Goal: Information Seeking & Learning: Learn about a topic

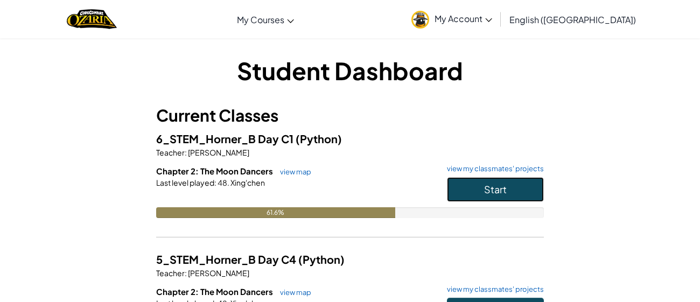
click at [452, 188] on button "Start" at bounding box center [495, 189] width 97 height 25
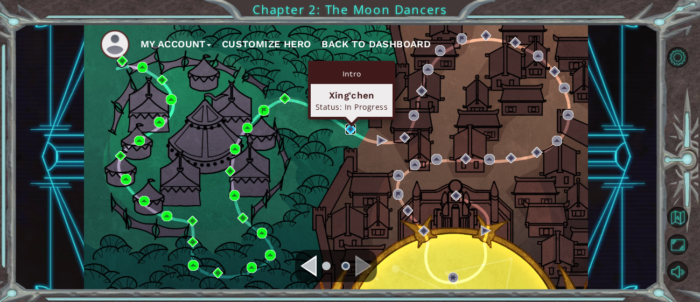
click at [347, 132] on img at bounding box center [350, 129] width 11 height 11
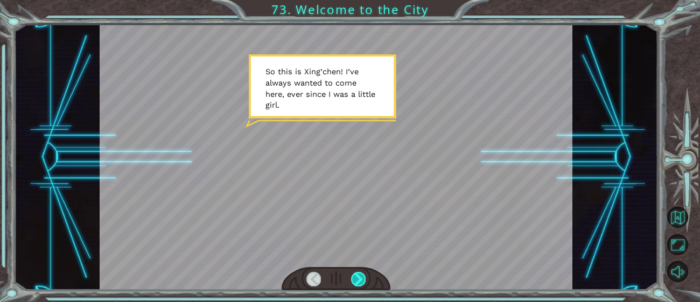
click at [363, 280] on div at bounding box center [358, 279] width 15 height 15
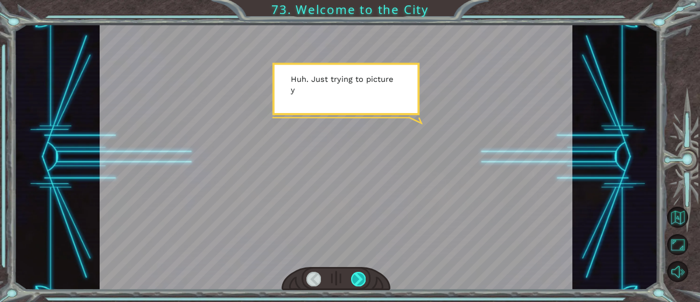
click at [363, 280] on div at bounding box center [358, 279] width 15 height 15
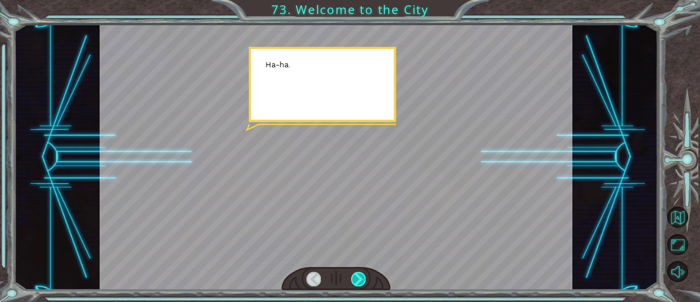
click at [363, 280] on div at bounding box center [358, 279] width 15 height 15
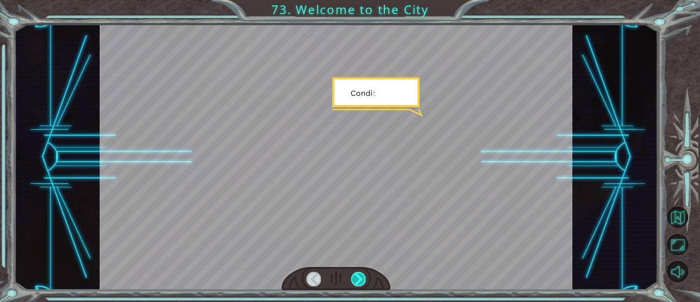
click at [363, 280] on div at bounding box center [358, 279] width 15 height 15
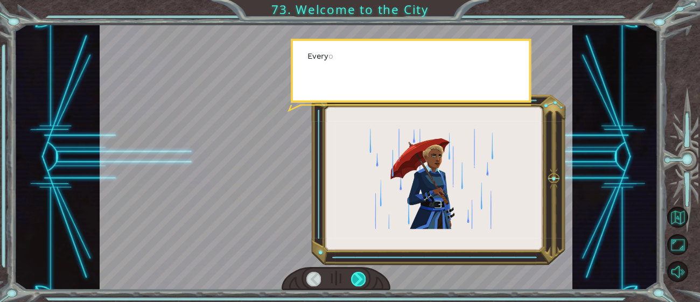
click at [363, 280] on div at bounding box center [358, 279] width 15 height 15
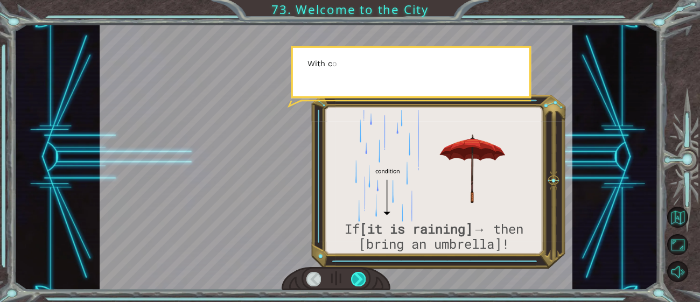
click at [363, 280] on div at bounding box center [358, 279] width 15 height 15
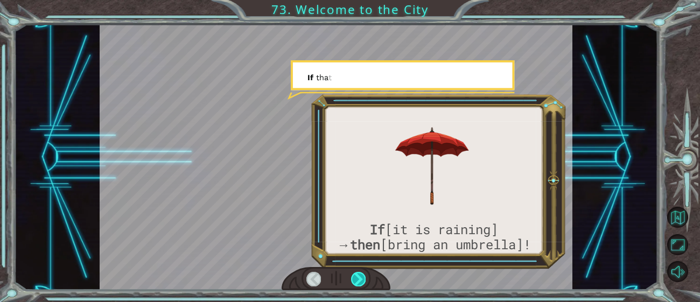
click at [363, 280] on div at bounding box center [358, 279] width 15 height 15
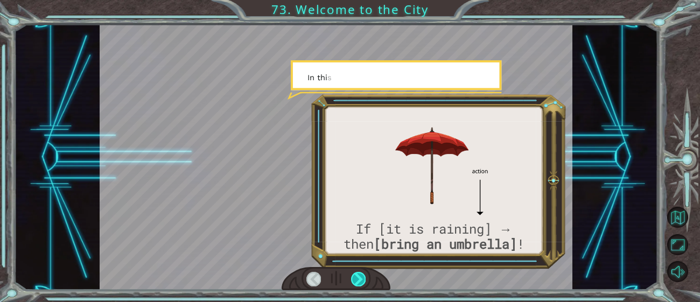
click at [363, 280] on div at bounding box center [358, 279] width 15 height 15
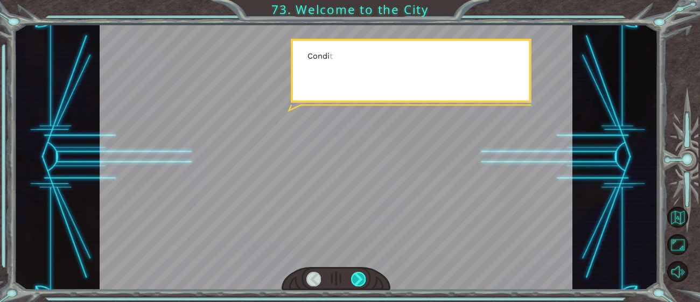
click at [363, 280] on div at bounding box center [358, 279] width 15 height 15
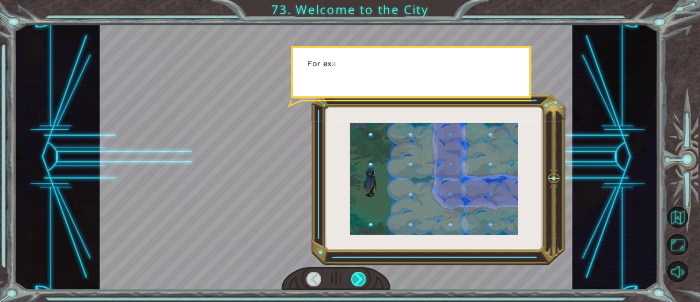
click at [363, 280] on div at bounding box center [358, 279] width 15 height 15
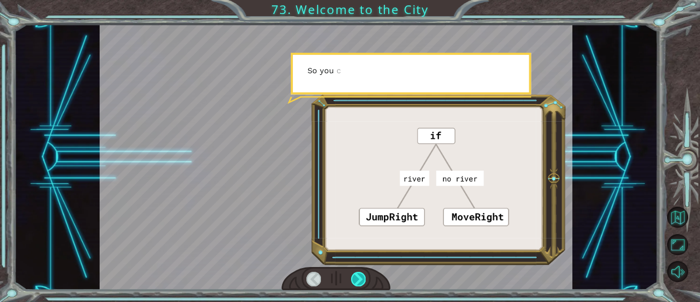
click at [363, 280] on div at bounding box center [358, 279] width 15 height 15
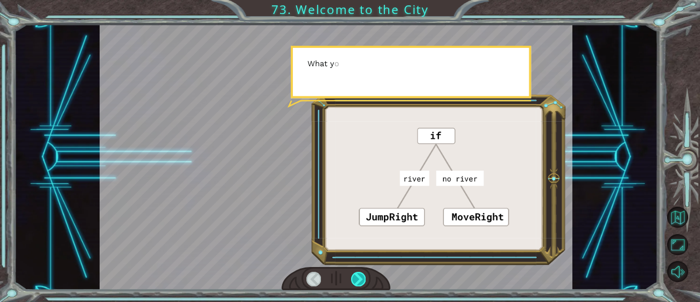
click at [363, 280] on div at bounding box center [358, 279] width 15 height 15
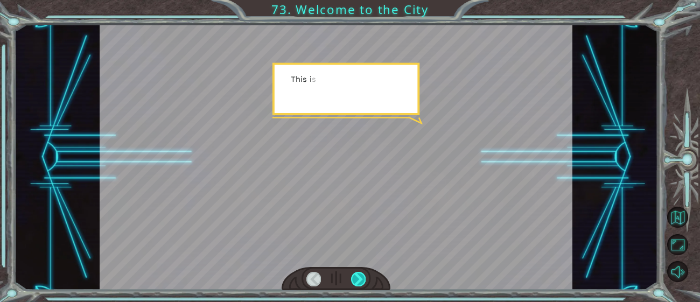
click at [363, 280] on div at bounding box center [358, 279] width 15 height 15
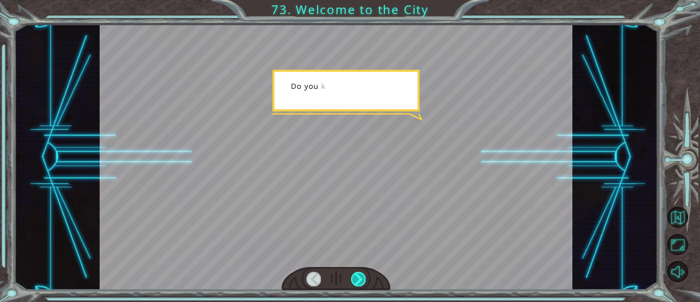
click at [363, 280] on div at bounding box center [358, 279] width 15 height 15
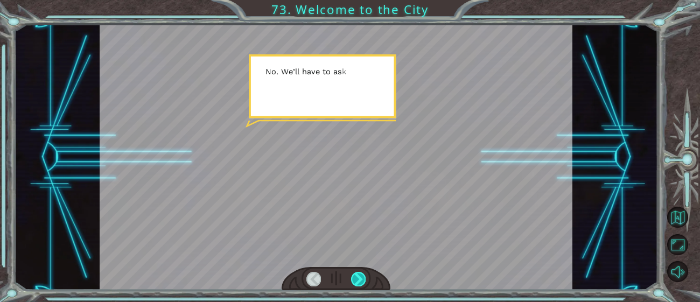
click at [363, 280] on div at bounding box center [358, 279] width 15 height 15
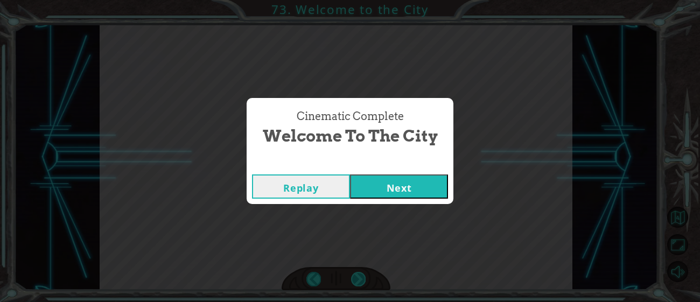
click at [363, 280] on div "Cinematic Complete Welcome to the City Replay Next" at bounding box center [350, 151] width 700 height 302
click at [396, 189] on button "Next" at bounding box center [399, 187] width 98 height 24
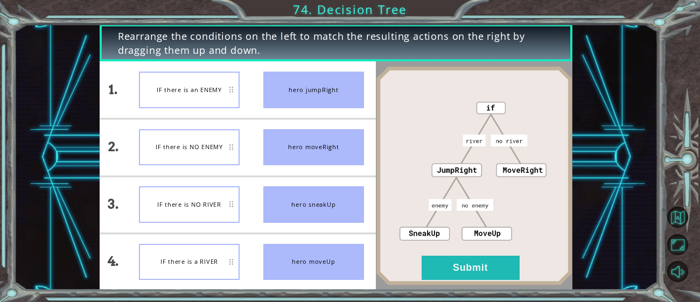
click at [396, 189] on img at bounding box center [474, 176] width 197 height 220
click at [458, 273] on button "Submit" at bounding box center [471, 268] width 98 height 24
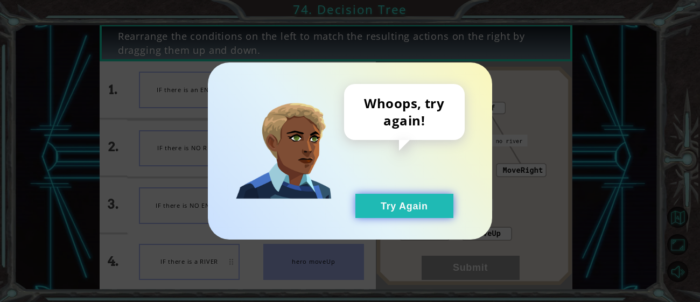
click at [413, 214] on button "Try Again" at bounding box center [404, 206] width 98 height 24
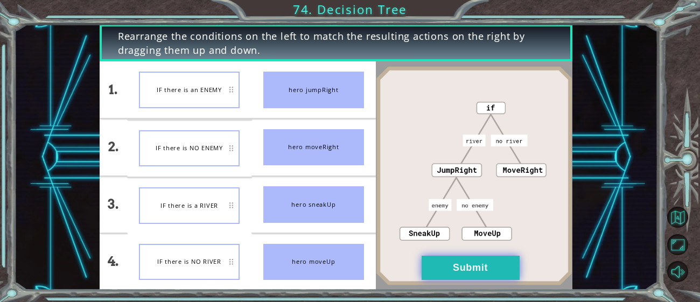
click at [491, 268] on button "Submit" at bounding box center [471, 268] width 98 height 24
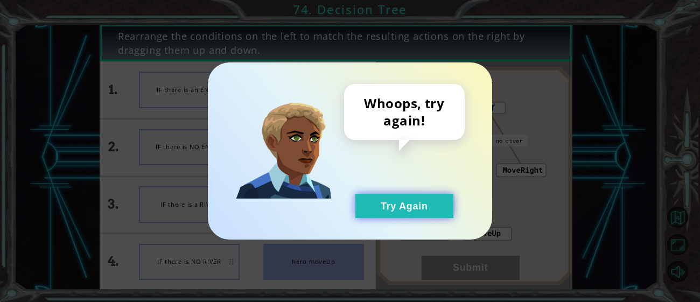
click at [415, 201] on button "Try Again" at bounding box center [404, 206] width 98 height 24
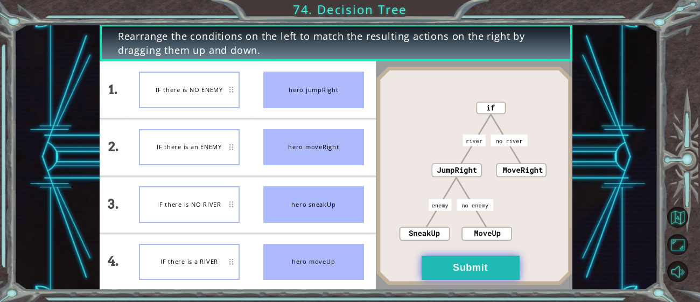
click at [486, 273] on button "Submit" at bounding box center [471, 268] width 98 height 24
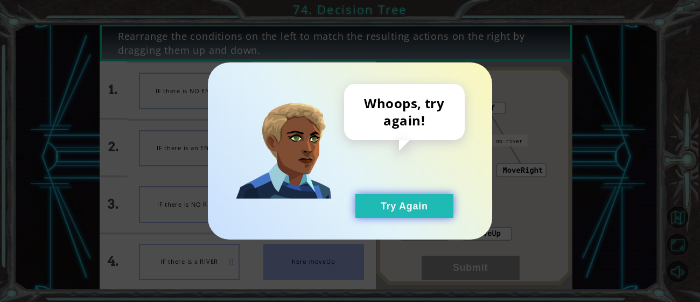
click at [402, 207] on button "Try Again" at bounding box center [404, 206] width 98 height 24
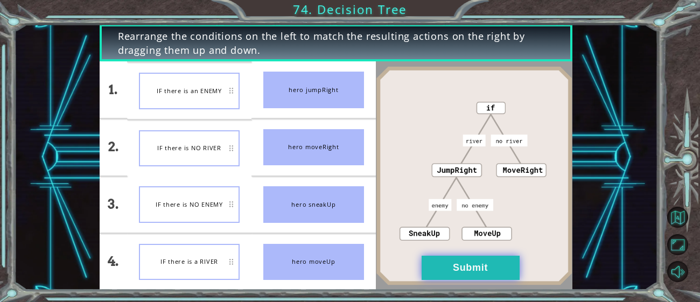
click at [452, 278] on button "Submit" at bounding box center [471, 268] width 98 height 24
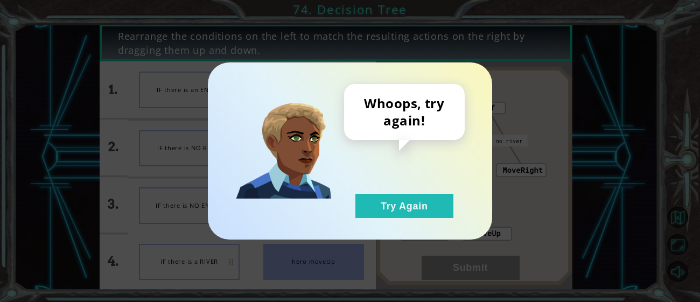
click at [348, 198] on div "Whoops, try again! Try Again" at bounding box center [404, 151] width 121 height 134
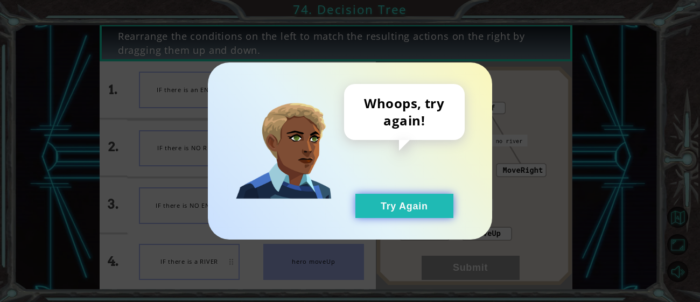
click at [366, 204] on button "Try Again" at bounding box center [404, 206] width 98 height 24
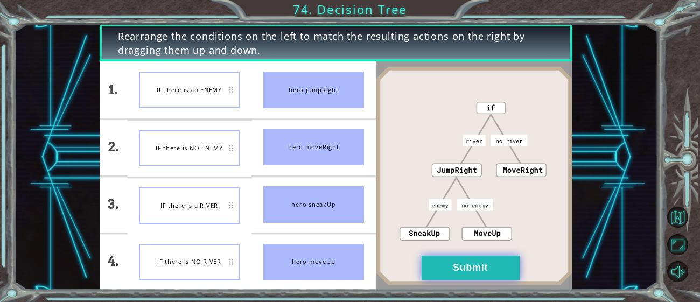
click at [477, 260] on button "Submit" at bounding box center [471, 268] width 98 height 24
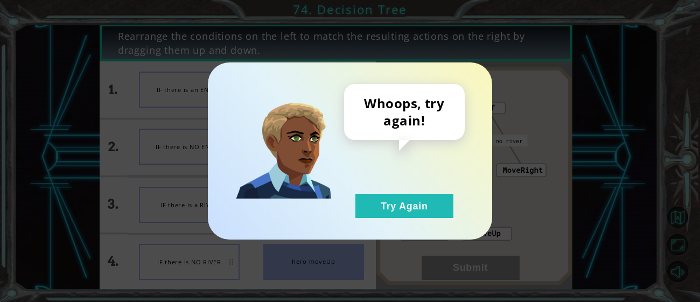
click at [418, 192] on div "Whoops, try again! Try Again" at bounding box center [404, 151] width 121 height 134
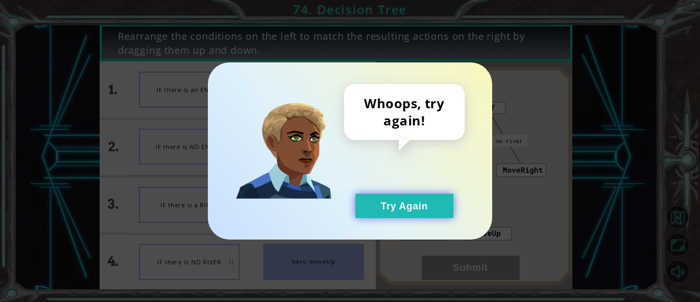
click at [421, 207] on button "Try Again" at bounding box center [404, 206] width 98 height 24
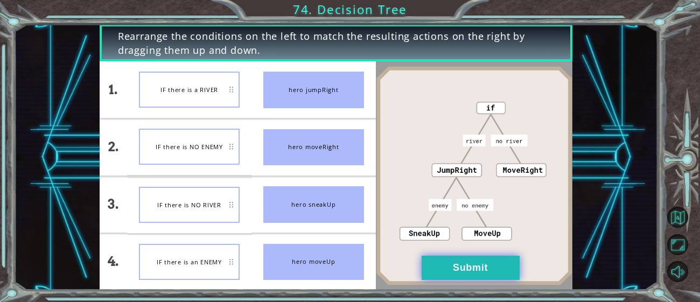
click at [512, 266] on button "Submit" at bounding box center [471, 268] width 98 height 24
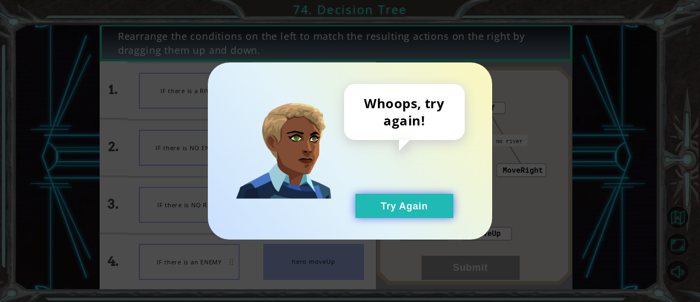
click at [429, 210] on button "Try Again" at bounding box center [404, 206] width 98 height 24
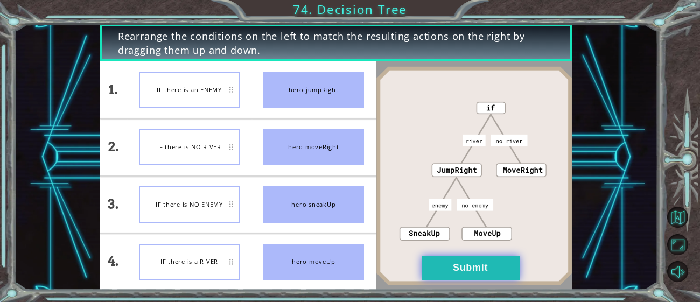
click at [439, 266] on button "Submit" at bounding box center [471, 268] width 98 height 24
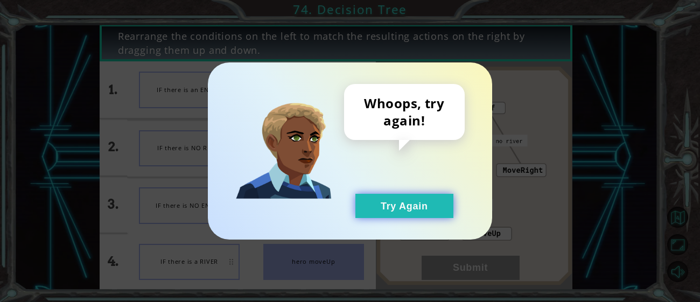
click at [404, 200] on button "Try Again" at bounding box center [404, 206] width 98 height 24
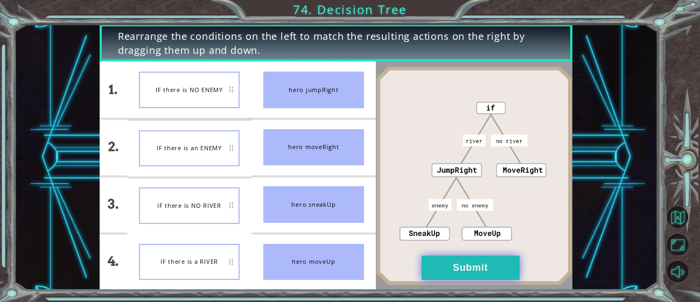
click at [480, 268] on button "Submit" at bounding box center [471, 268] width 98 height 24
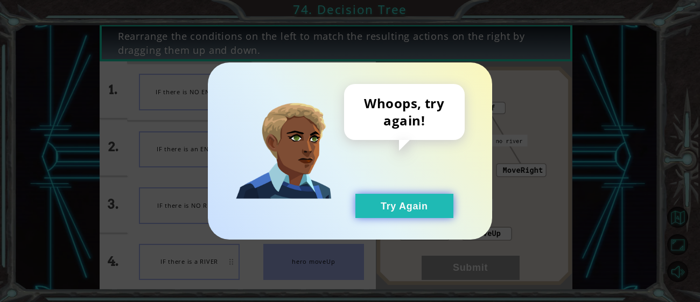
click at [430, 211] on button "Try Again" at bounding box center [404, 206] width 98 height 24
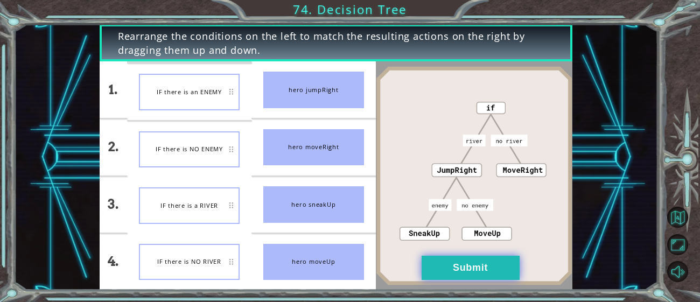
click at [460, 267] on button "Submit" at bounding box center [471, 268] width 98 height 24
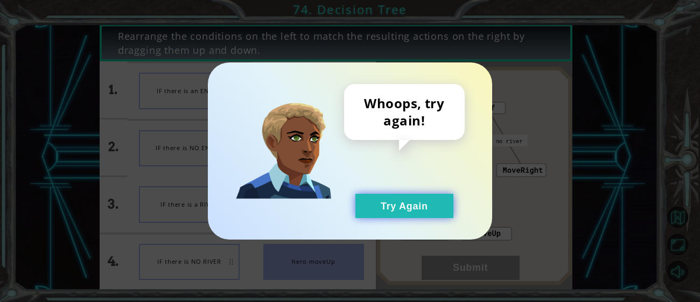
click at [409, 204] on button "Try Again" at bounding box center [404, 206] width 98 height 24
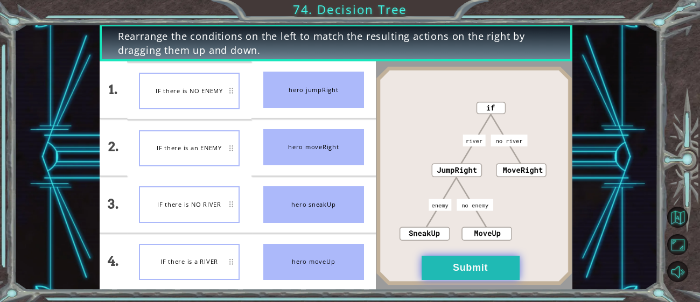
click at [472, 258] on button "Submit" at bounding box center [471, 268] width 98 height 24
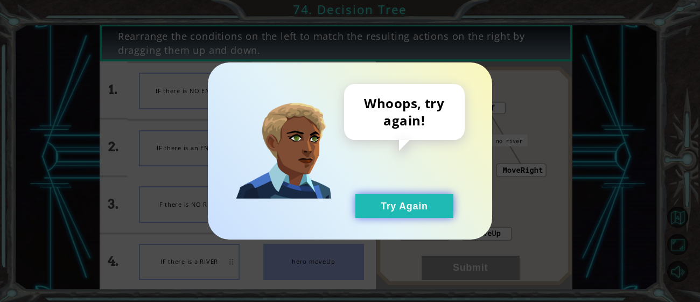
click at [421, 203] on button "Try Again" at bounding box center [404, 206] width 98 height 24
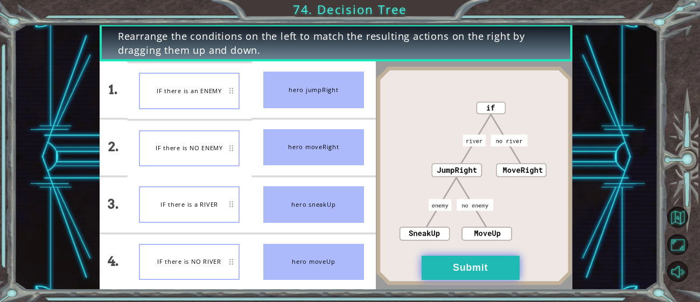
click at [455, 268] on button "Submit" at bounding box center [471, 268] width 98 height 24
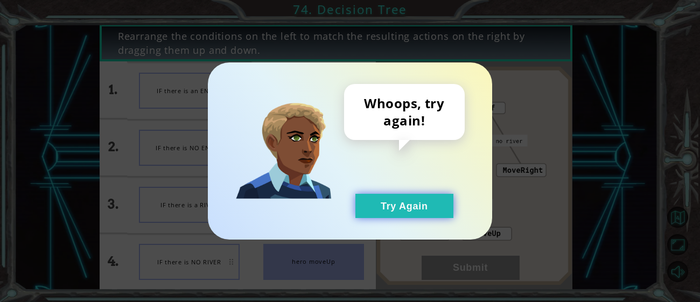
click at [414, 216] on button "Try Again" at bounding box center [404, 206] width 98 height 24
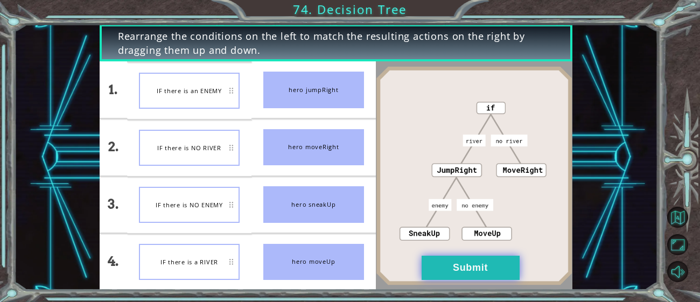
click at [473, 260] on button "Submit" at bounding box center [471, 268] width 98 height 24
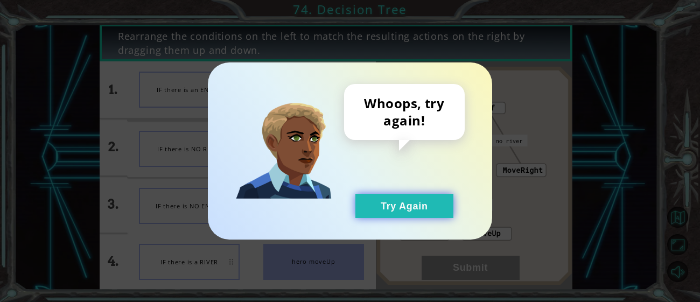
click at [430, 210] on button "Try Again" at bounding box center [404, 206] width 98 height 24
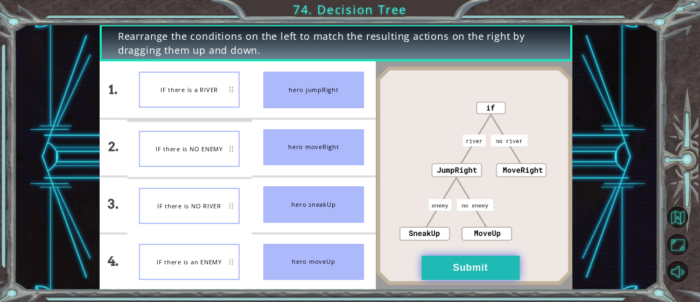
click at [432, 271] on button "Submit" at bounding box center [471, 268] width 98 height 24
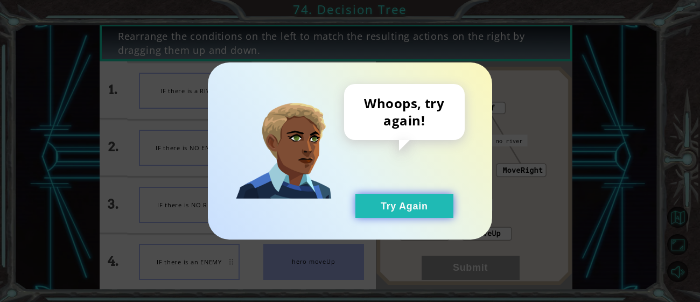
click at [424, 208] on button "Try Again" at bounding box center [404, 206] width 98 height 24
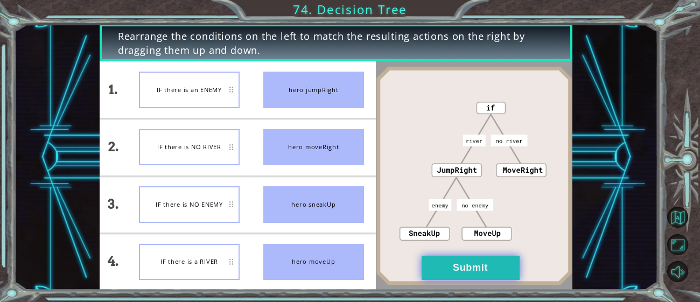
click at [441, 266] on button "Submit" at bounding box center [471, 268] width 98 height 24
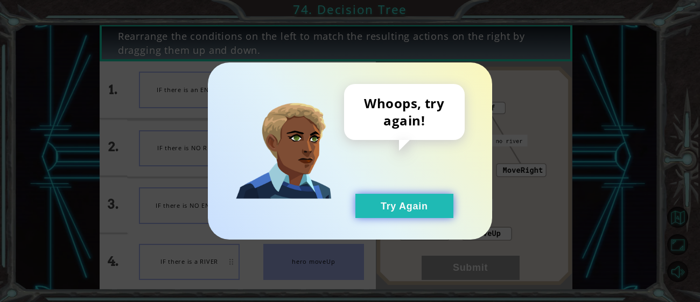
click at [395, 203] on button "Try Again" at bounding box center [404, 206] width 98 height 24
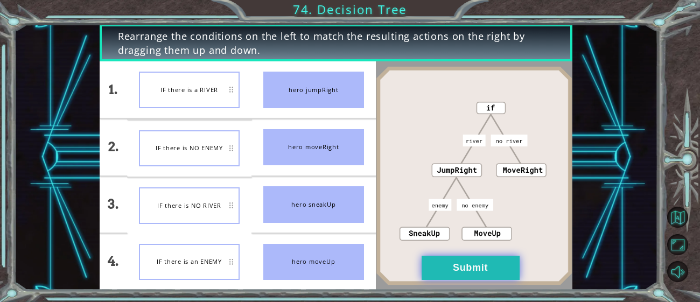
click at [483, 278] on button "Submit" at bounding box center [471, 268] width 98 height 24
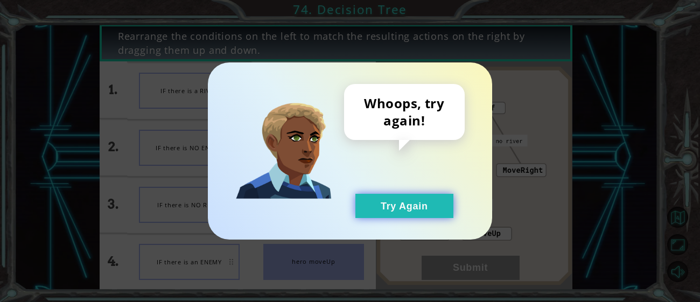
click at [428, 212] on button "Try Again" at bounding box center [404, 206] width 98 height 24
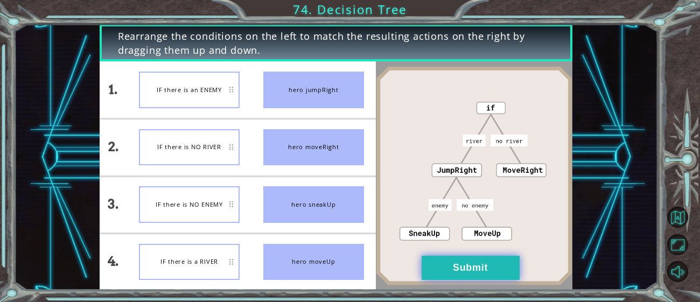
click at [429, 266] on button "Submit" at bounding box center [471, 268] width 98 height 24
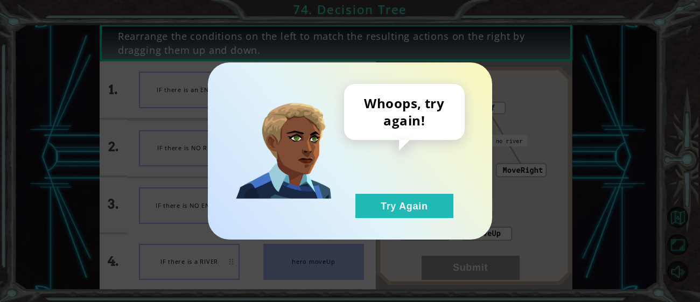
click at [367, 191] on div "Whoops, try again! Try Again" at bounding box center [404, 151] width 121 height 134
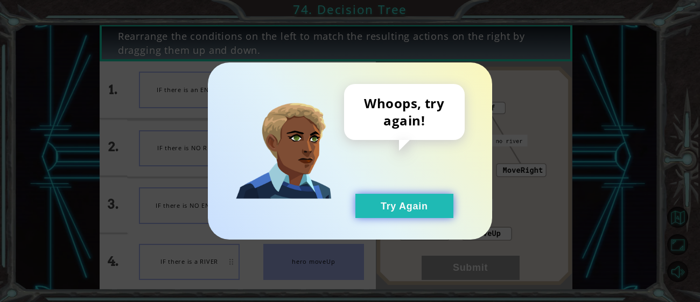
click at [369, 210] on button "Try Again" at bounding box center [404, 206] width 98 height 24
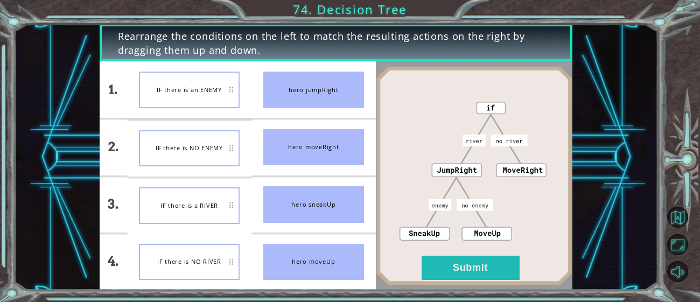
click at [195, 294] on div "Rearrange the conditions on the left to match the resulting actions on the righ…" at bounding box center [350, 151] width 700 height 302
click at [465, 274] on button "Submit" at bounding box center [471, 268] width 98 height 24
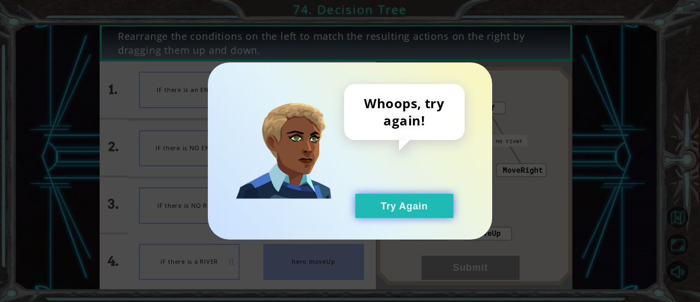
click at [411, 217] on button "Try Again" at bounding box center [404, 206] width 98 height 24
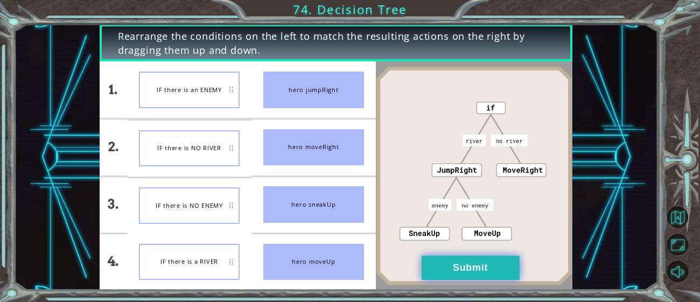
click at [499, 268] on button "Submit" at bounding box center [471, 268] width 98 height 24
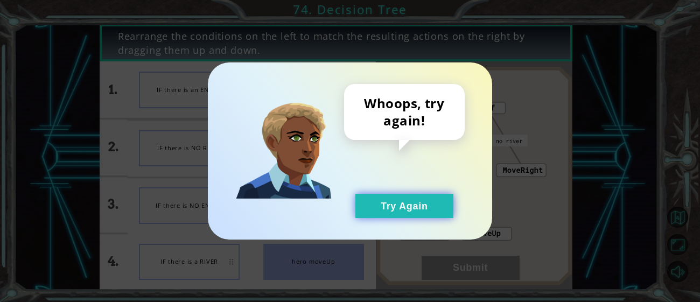
click at [438, 214] on button "Try Again" at bounding box center [404, 206] width 98 height 24
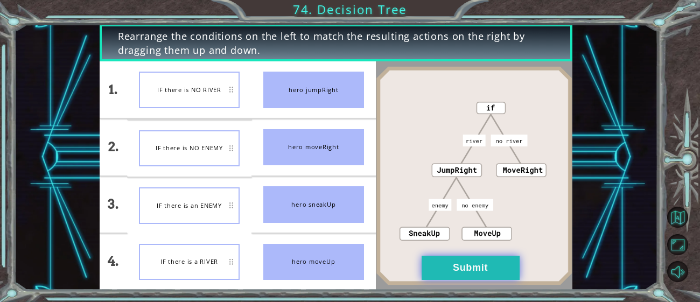
click at [511, 263] on button "Submit" at bounding box center [471, 268] width 98 height 24
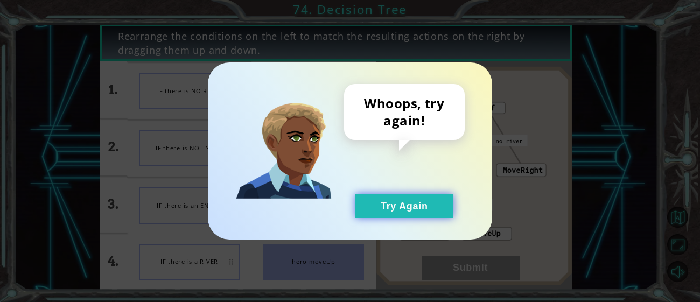
click at [410, 200] on button "Try Again" at bounding box center [404, 206] width 98 height 24
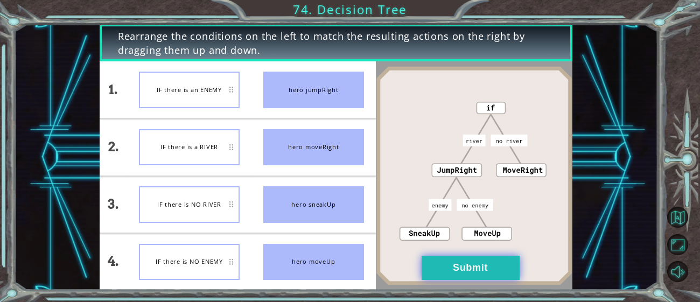
click at [444, 271] on button "Submit" at bounding box center [471, 268] width 98 height 24
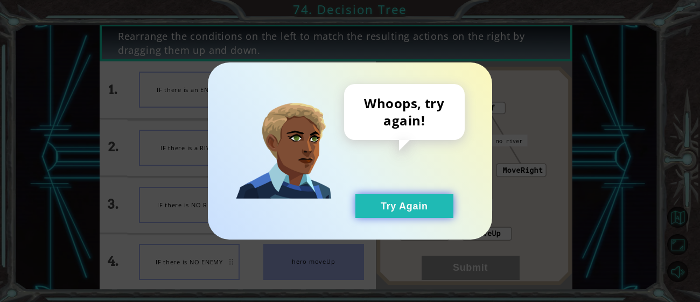
click at [372, 199] on button "Try Again" at bounding box center [404, 206] width 98 height 24
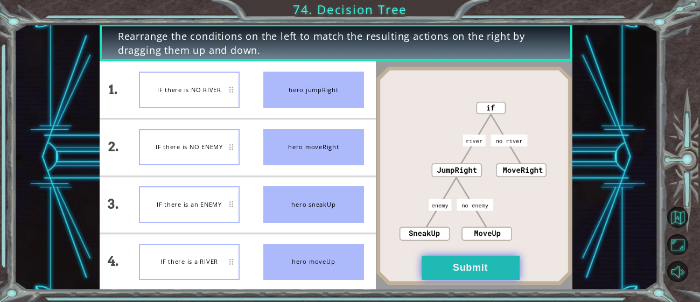
click at [429, 269] on button "Submit" at bounding box center [471, 268] width 98 height 24
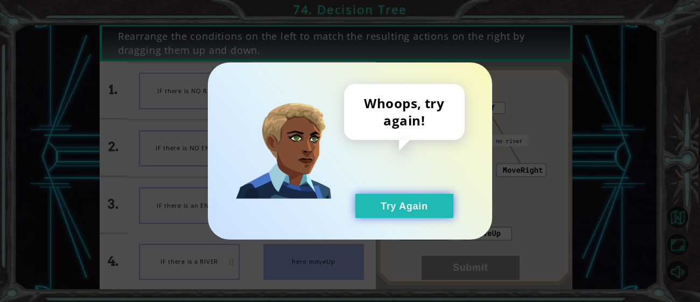
click at [405, 217] on button "Try Again" at bounding box center [404, 206] width 98 height 24
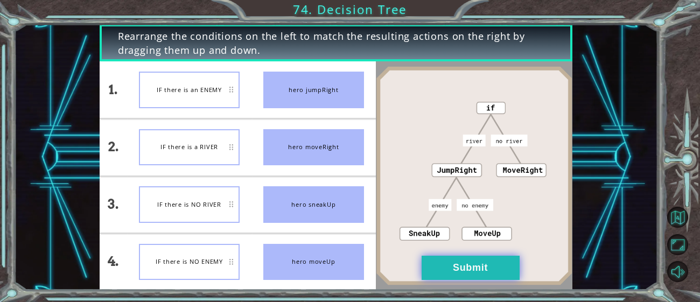
click at [455, 270] on button "Submit" at bounding box center [471, 268] width 98 height 24
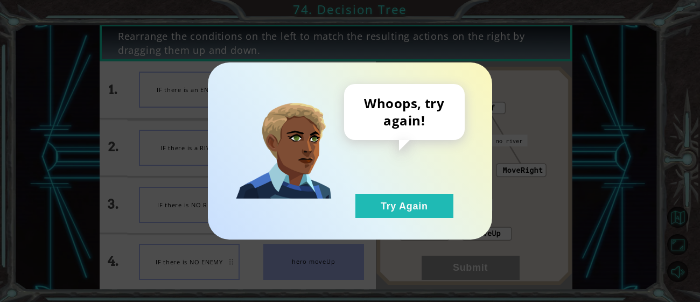
click at [388, 185] on div "Whoops, try again! Try Again" at bounding box center [404, 151] width 121 height 134
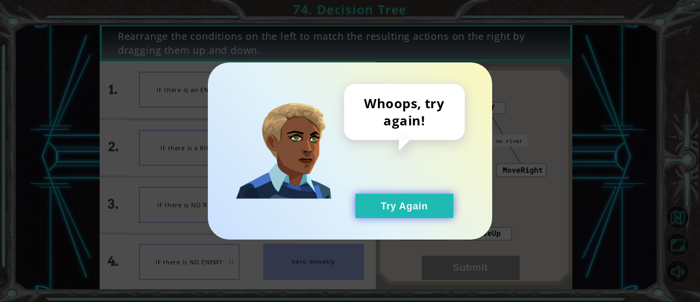
click at [393, 204] on button "Try Again" at bounding box center [404, 206] width 98 height 24
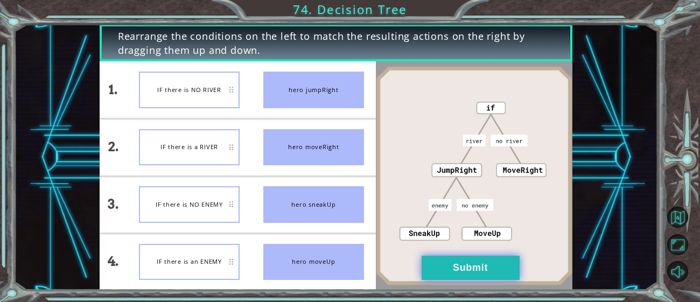
click at [459, 265] on button "Submit" at bounding box center [471, 268] width 98 height 24
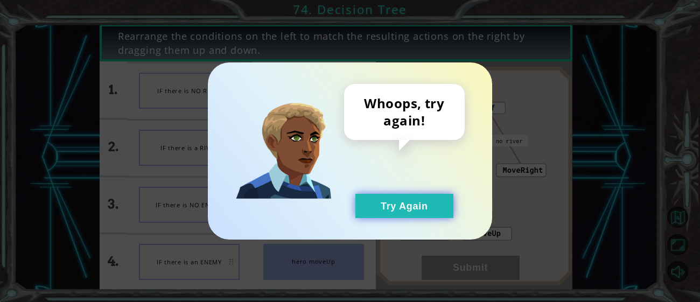
click at [412, 204] on button "Try Again" at bounding box center [404, 206] width 98 height 24
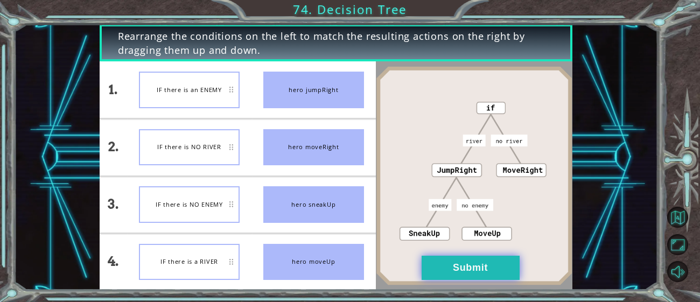
click at [444, 274] on button "Submit" at bounding box center [471, 268] width 98 height 24
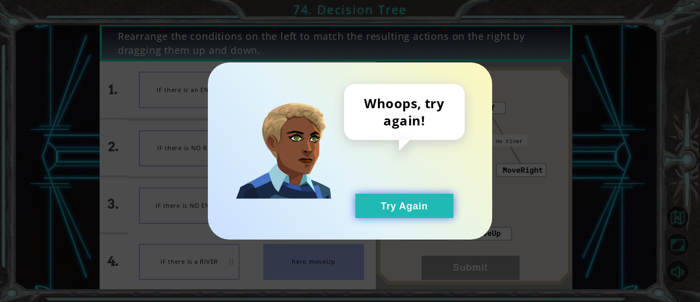
click at [399, 206] on button "Try Again" at bounding box center [404, 206] width 98 height 24
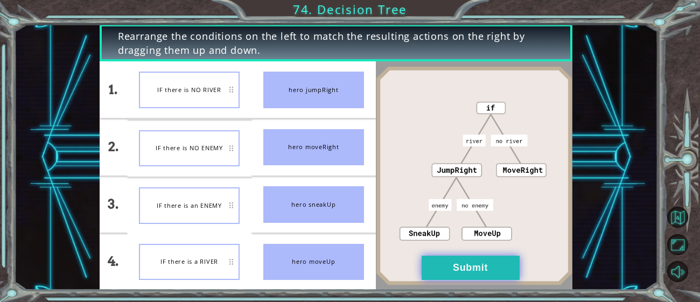
click at [494, 266] on button "Submit" at bounding box center [471, 268] width 98 height 24
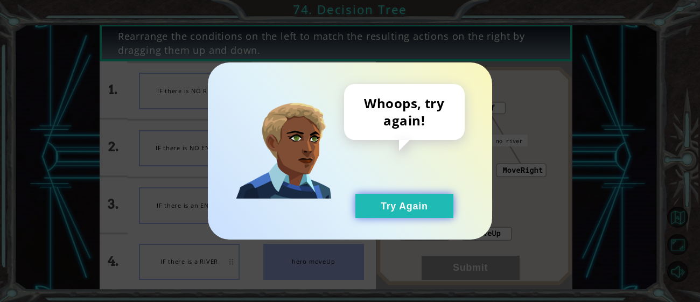
click at [421, 207] on button "Try Again" at bounding box center [404, 206] width 98 height 24
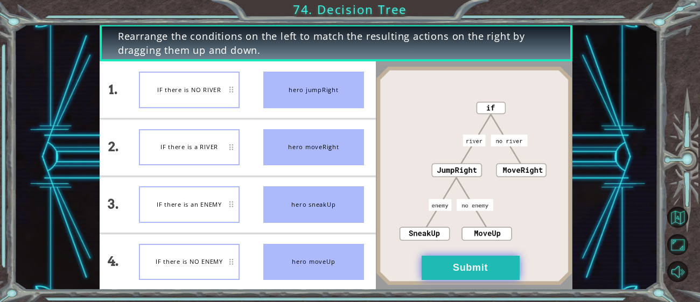
click at [437, 273] on button "Submit" at bounding box center [471, 268] width 98 height 24
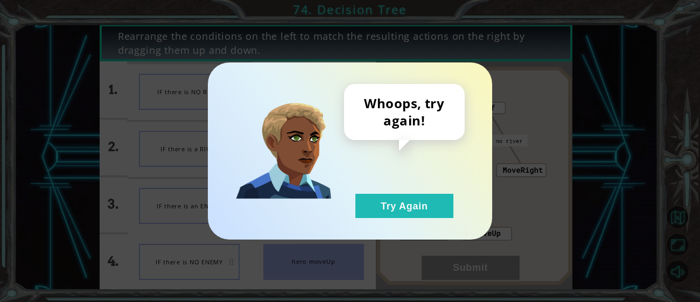
click at [408, 222] on div "Whoops, try again! Try Again" at bounding box center [350, 150] width 284 height 177
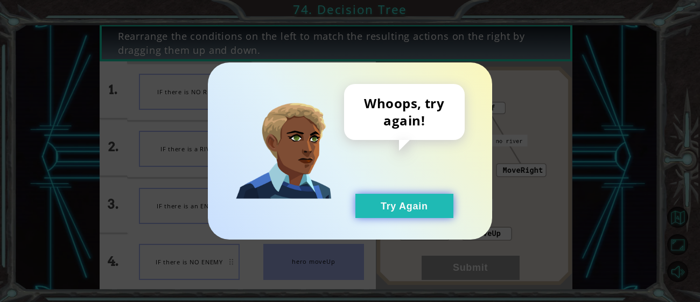
click at [381, 194] on button "Try Again" at bounding box center [404, 206] width 98 height 24
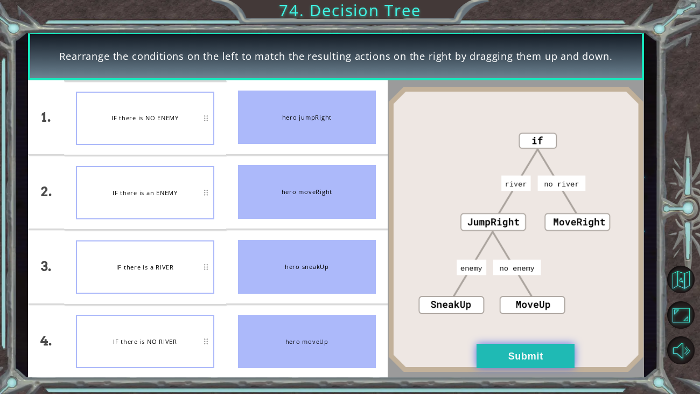
click at [510, 302] on button "Submit" at bounding box center [526, 356] width 98 height 24
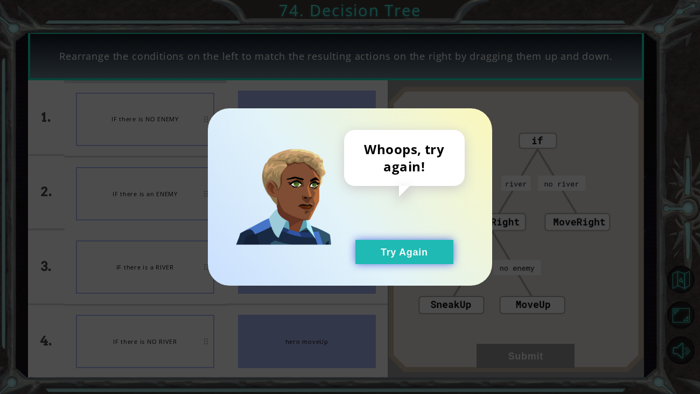
click at [417, 241] on button "Try Again" at bounding box center [404, 252] width 98 height 24
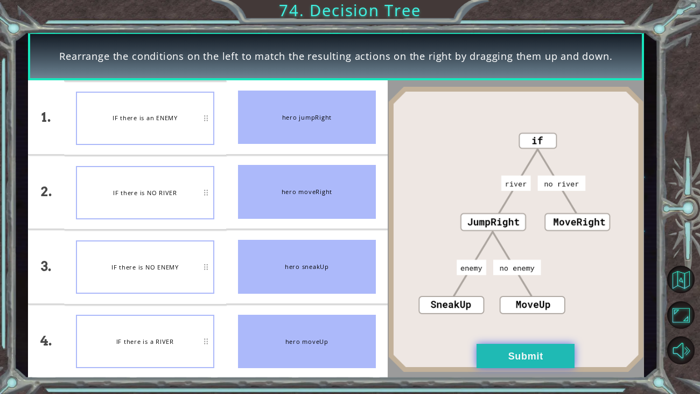
click at [550, 302] on button "Submit" at bounding box center [526, 356] width 98 height 24
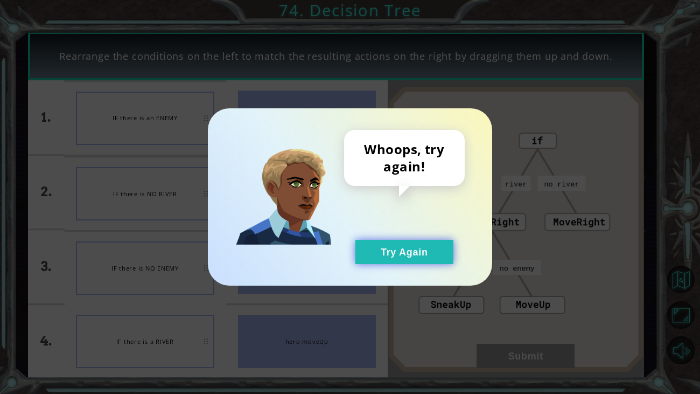
click at [414, 248] on button "Try Again" at bounding box center [404, 252] width 98 height 24
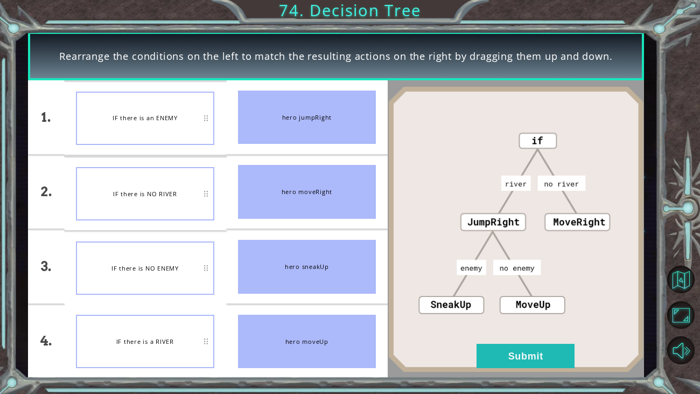
click at [141, 274] on div "IF there is NO ENEMY" at bounding box center [145, 267] width 138 height 53
click at [481, 302] on button "Submit" at bounding box center [526, 356] width 98 height 24
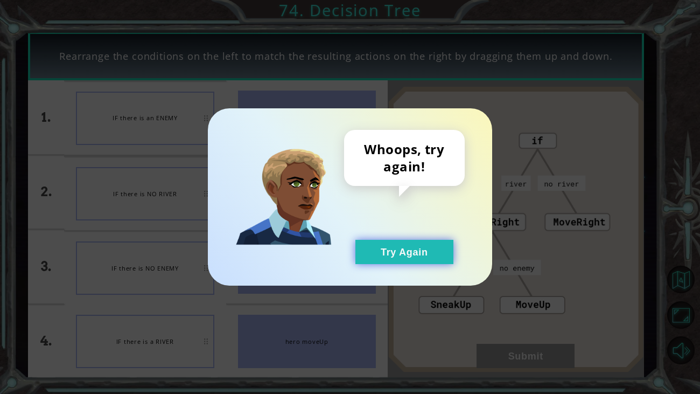
click at [400, 259] on button "Try Again" at bounding box center [404, 252] width 98 height 24
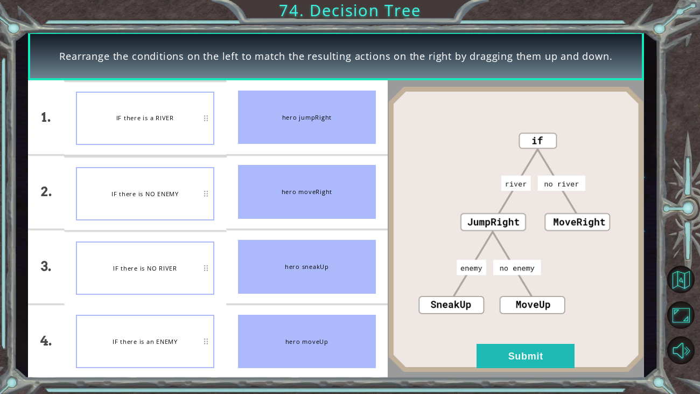
click at [514, 302] on img at bounding box center [516, 229] width 256 height 286
click at [493, 302] on button "Submit" at bounding box center [526, 356] width 98 height 24
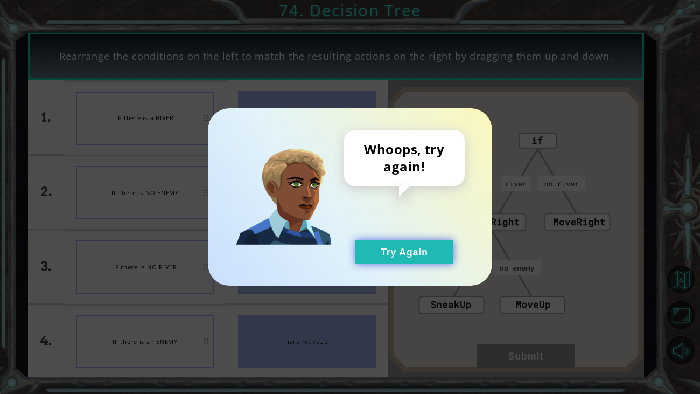
click at [425, 248] on button "Try Again" at bounding box center [404, 252] width 98 height 24
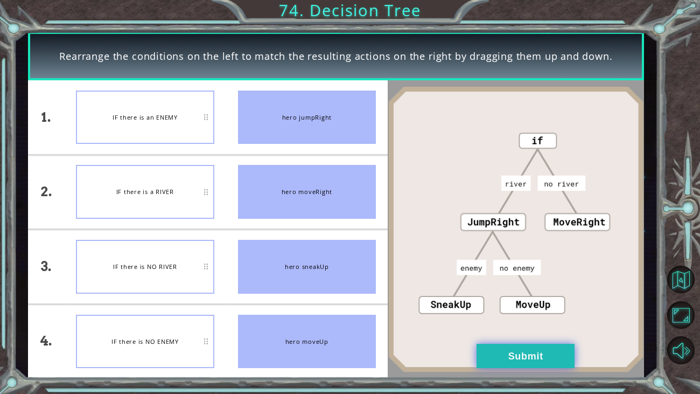
click at [486, 302] on button "Submit" at bounding box center [526, 356] width 98 height 24
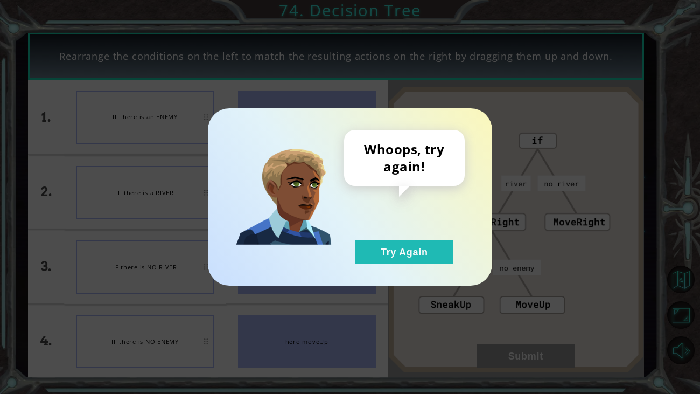
click at [411, 264] on div "Whoops, try again! Try Again" at bounding box center [350, 196] width 284 height 177
click at [409, 255] on button "Try Again" at bounding box center [404, 252] width 98 height 24
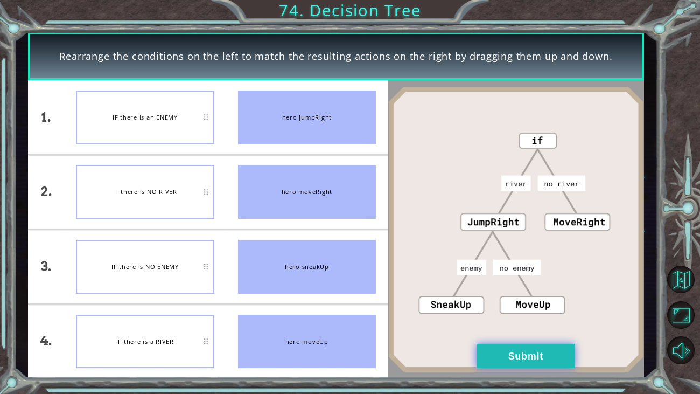
click at [507, 302] on button "Submit" at bounding box center [526, 356] width 98 height 24
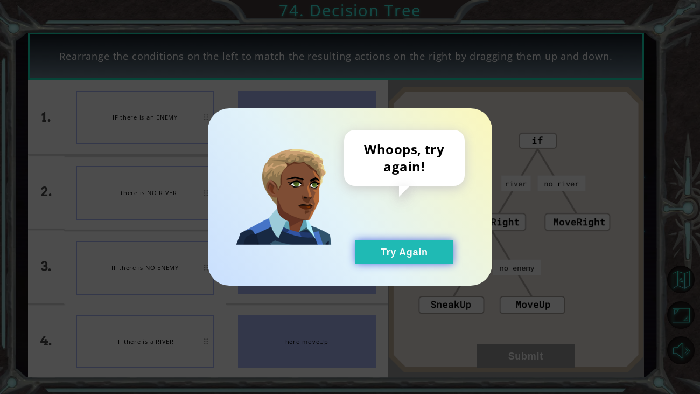
click at [425, 248] on button "Try Again" at bounding box center [404, 252] width 98 height 24
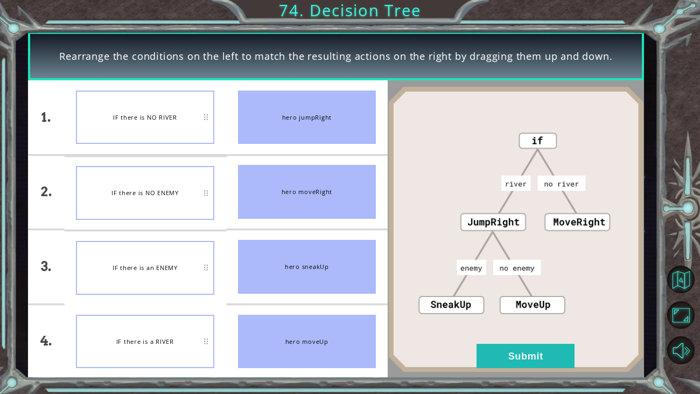
click at [177, 144] on li "IF there is NO RIVER" at bounding box center [145, 117] width 162 height 74
click at [550, 302] on button "Submit" at bounding box center [526, 356] width 98 height 24
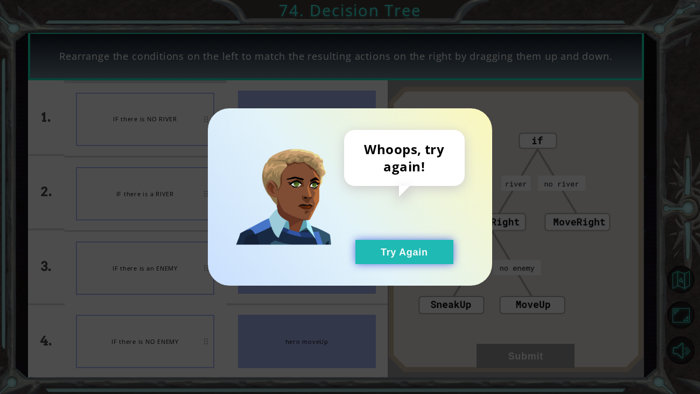
click at [425, 257] on button "Try Again" at bounding box center [404, 252] width 98 height 24
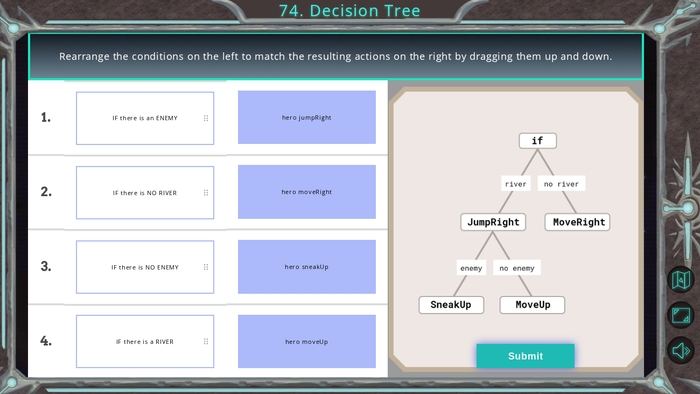
click at [522, 302] on button "Submit" at bounding box center [526, 356] width 98 height 24
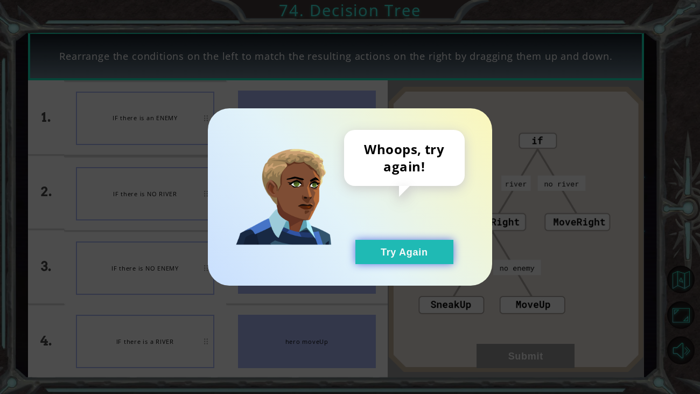
click at [357, 262] on button "Try Again" at bounding box center [404, 252] width 98 height 24
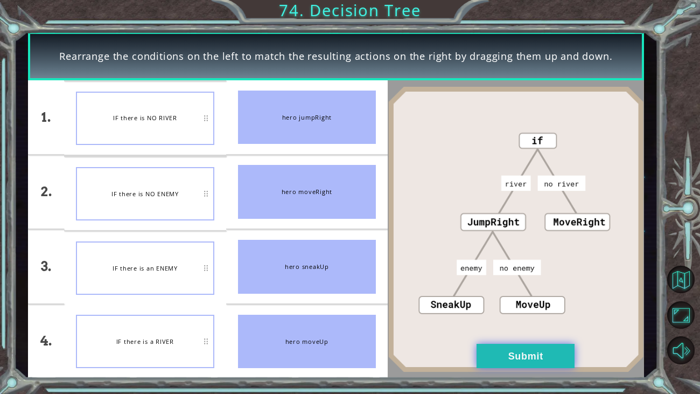
click at [505, 302] on button "Submit" at bounding box center [526, 356] width 98 height 24
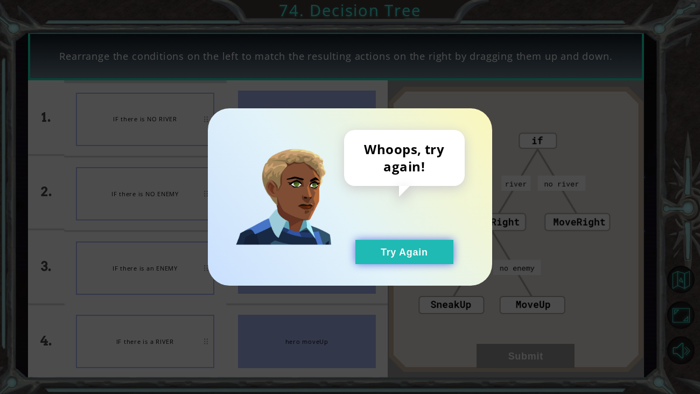
click at [407, 244] on button "Try Again" at bounding box center [404, 252] width 98 height 24
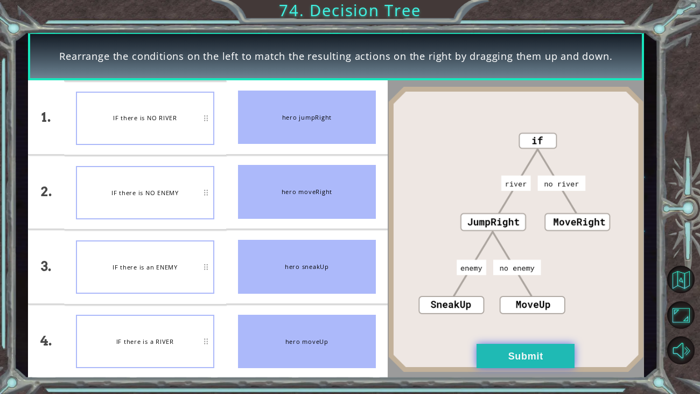
click at [513, 302] on button "Submit" at bounding box center [526, 356] width 98 height 24
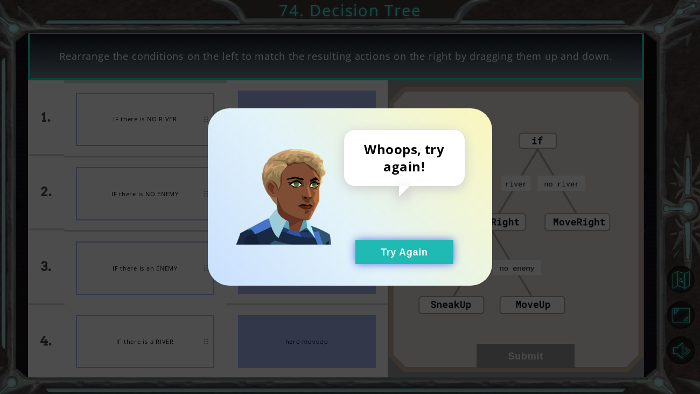
click at [429, 258] on button "Try Again" at bounding box center [404, 252] width 98 height 24
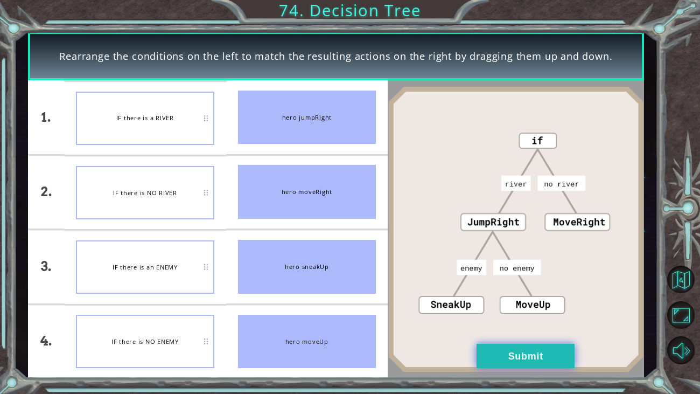
click at [515, 302] on button "Submit" at bounding box center [526, 356] width 98 height 24
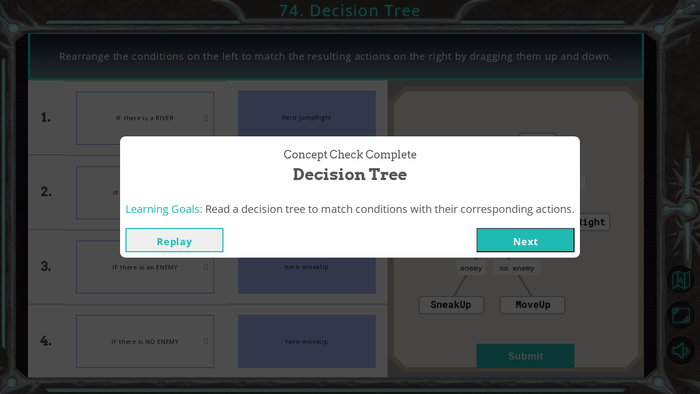
click at [513, 234] on button "Next" at bounding box center [526, 240] width 98 height 24
